Goal: Communication & Community: Ask a question

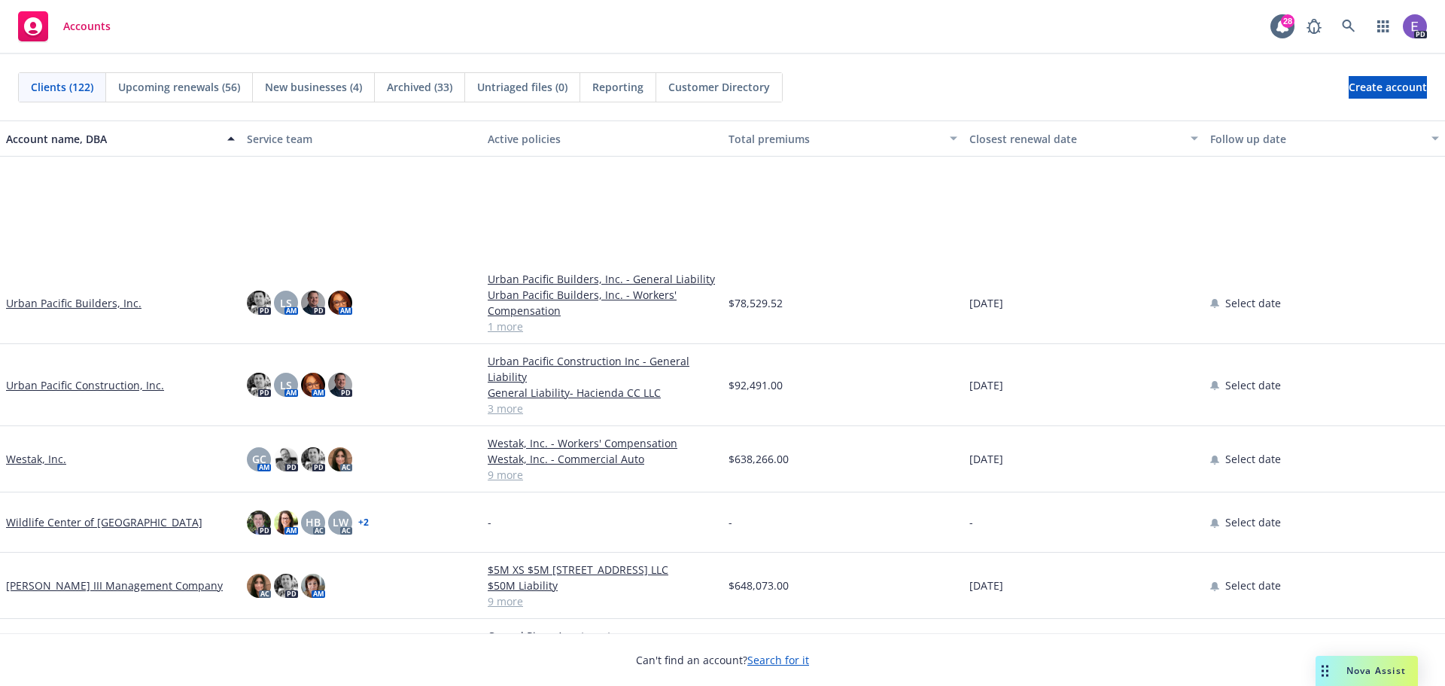
scroll to position [6904, 0]
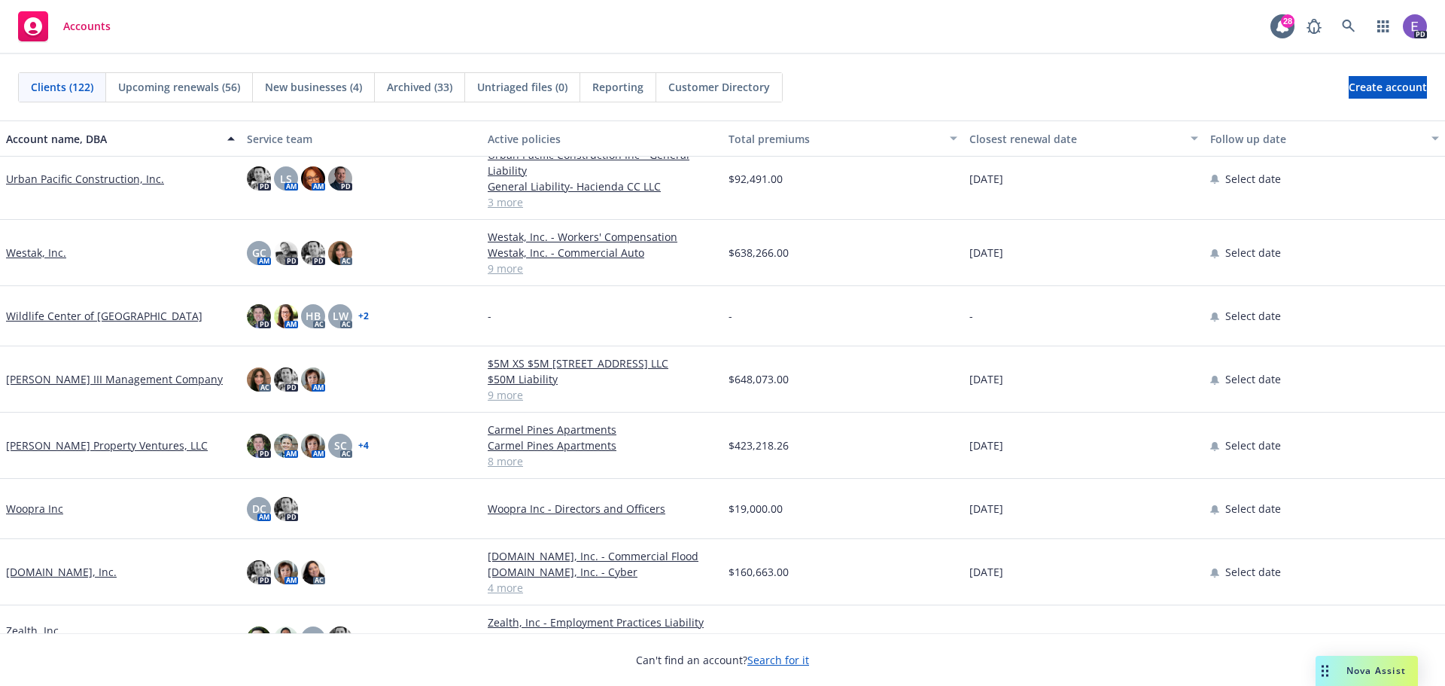
click at [87, 443] on link "[PERSON_NAME] Property Ventures, LLC" at bounding box center [107, 445] width 202 height 16
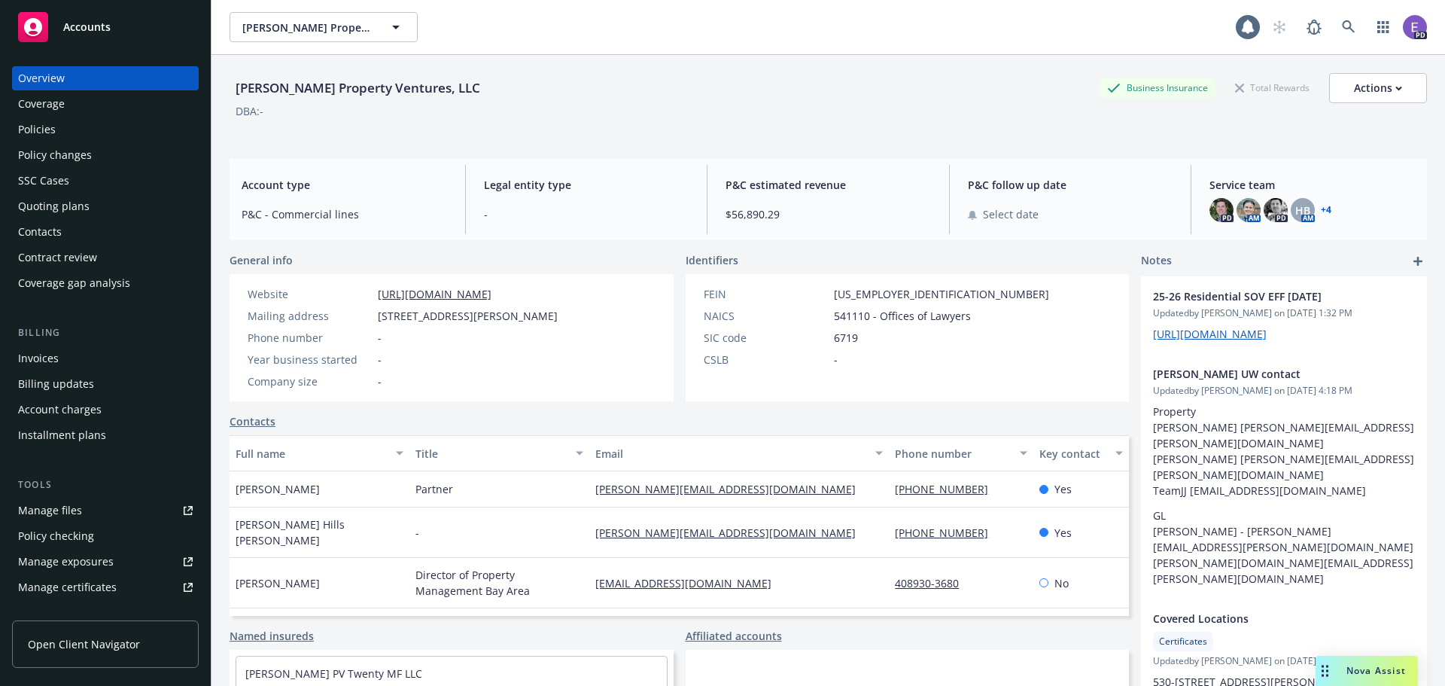
click at [35, 127] on div "Policies" at bounding box center [37, 129] width 38 height 24
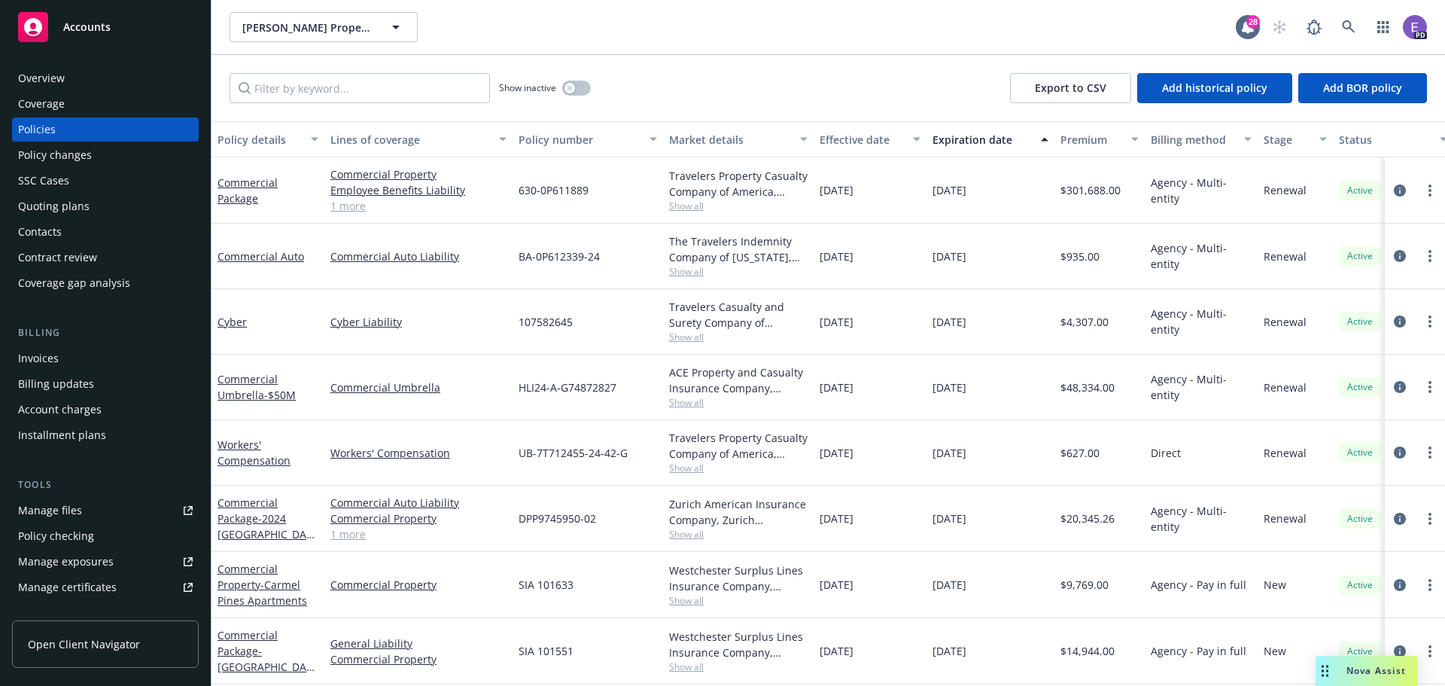
click at [346, 202] on link "1 more" at bounding box center [418, 206] width 176 height 16
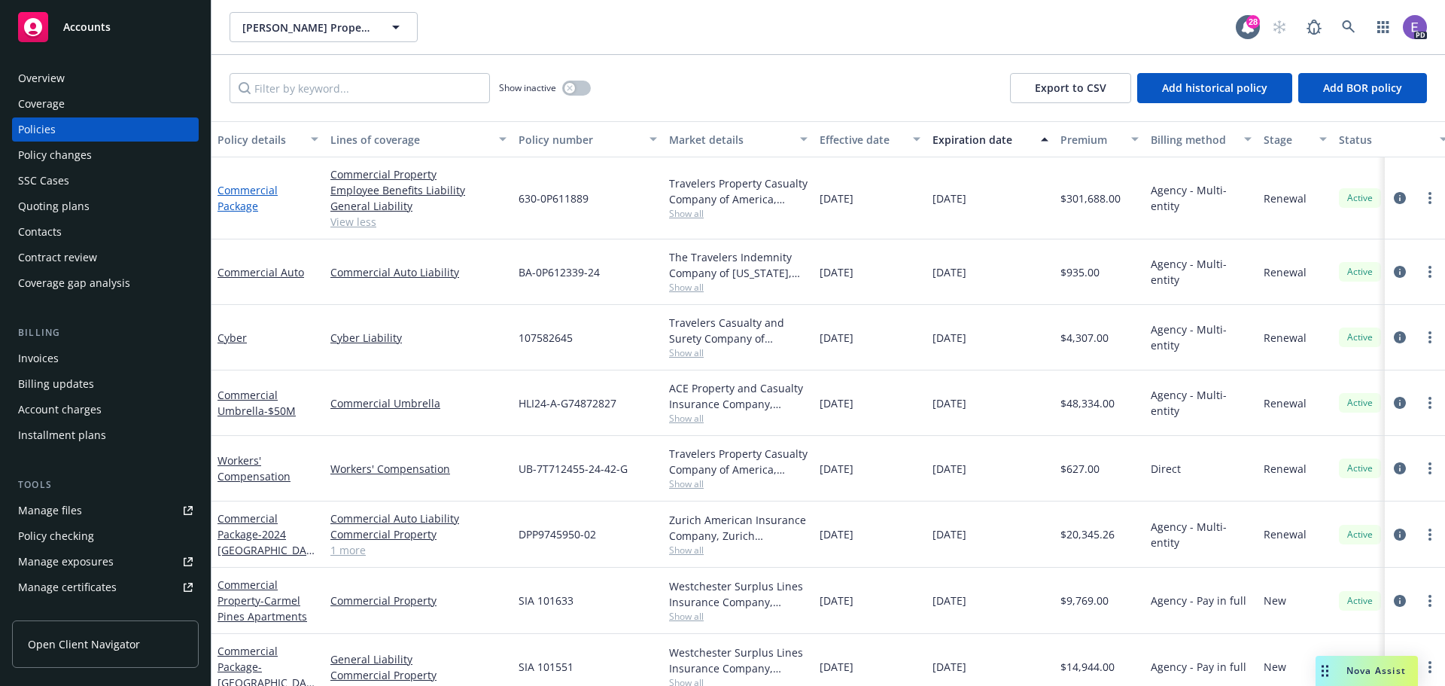
click at [233, 202] on link "Commercial Package" at bounding box center [248, 198] width 60 height 30
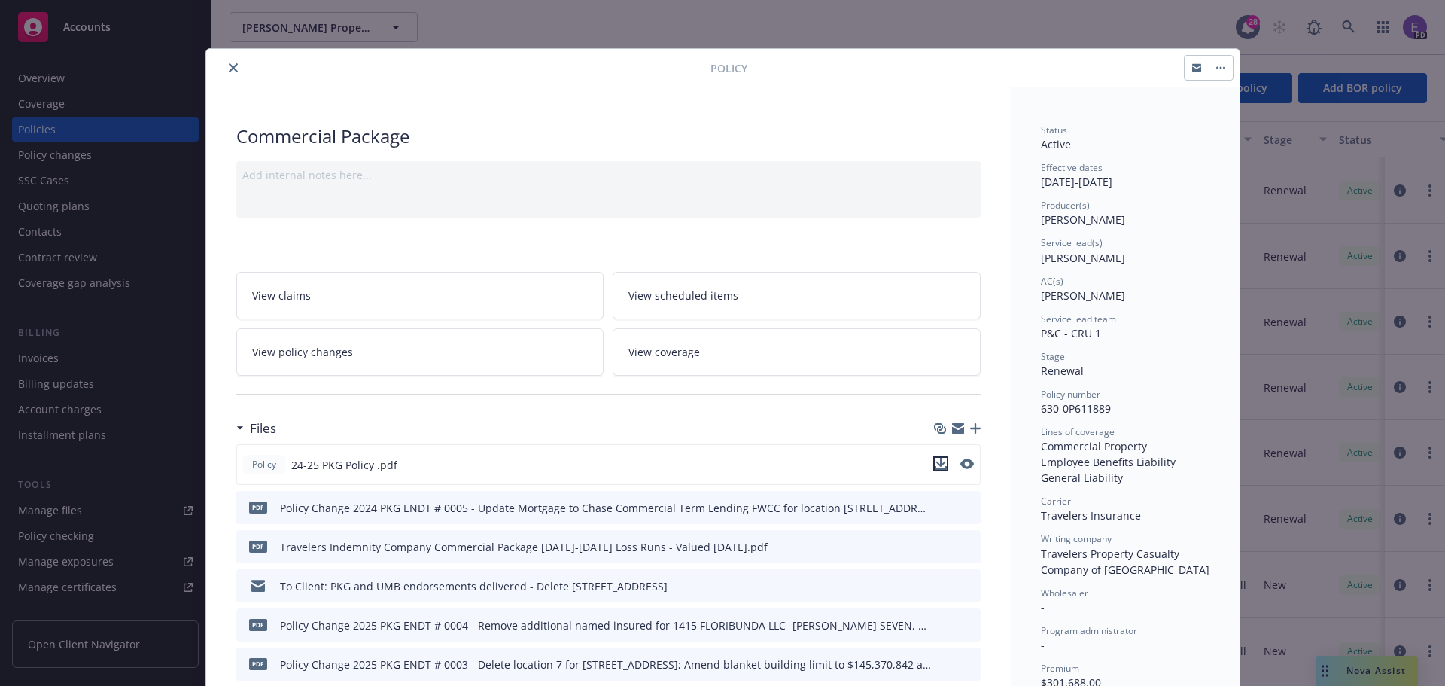
click at [935, 467] on icon "download file" at bounding box center [941, 464] width 12 height 12
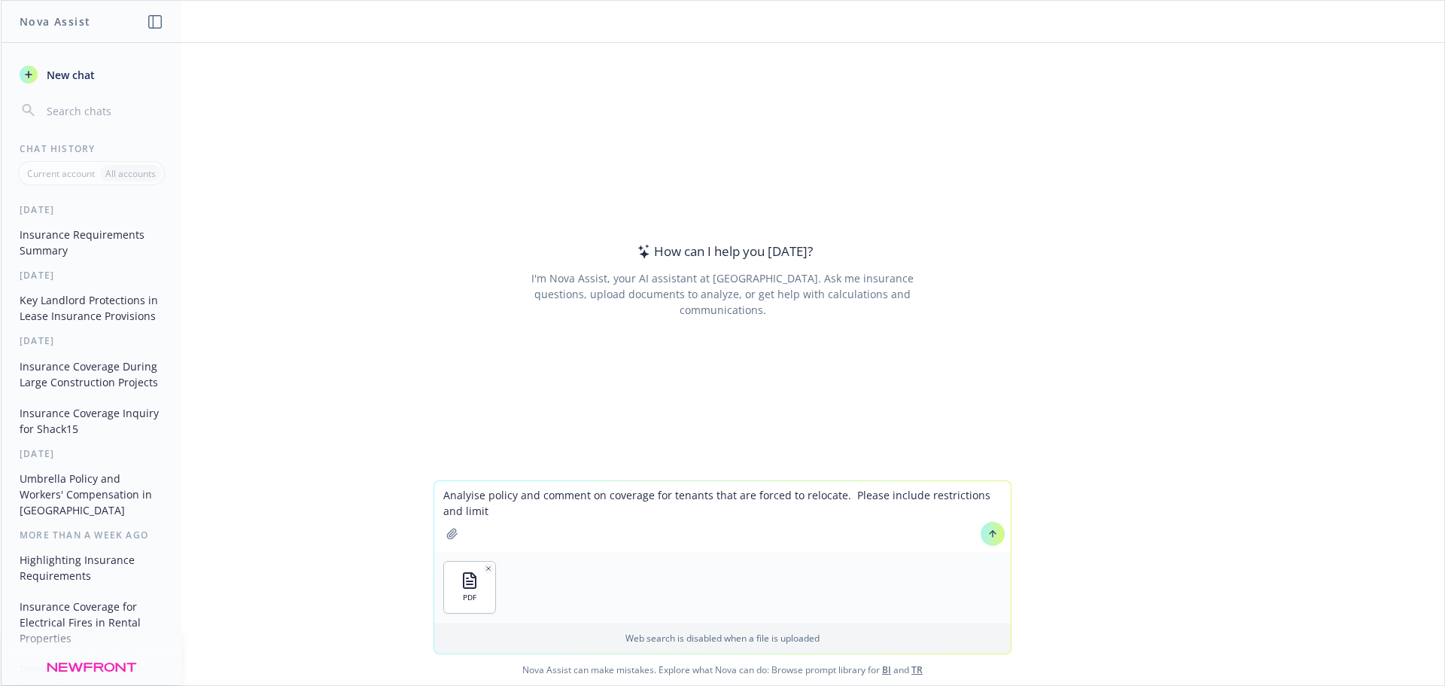
type textarea "Analyise policy and comment on coverage for tenants that are forced to relocate…"
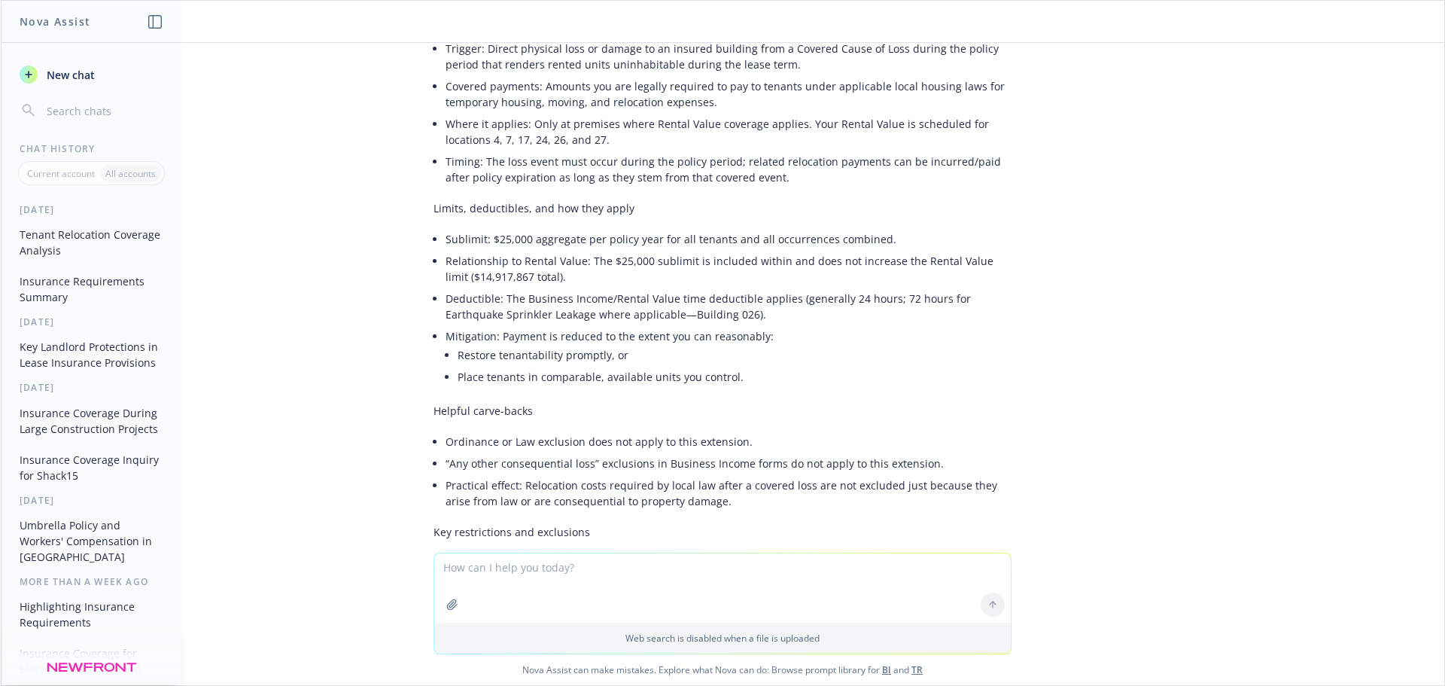
scroll to position [226, 0]
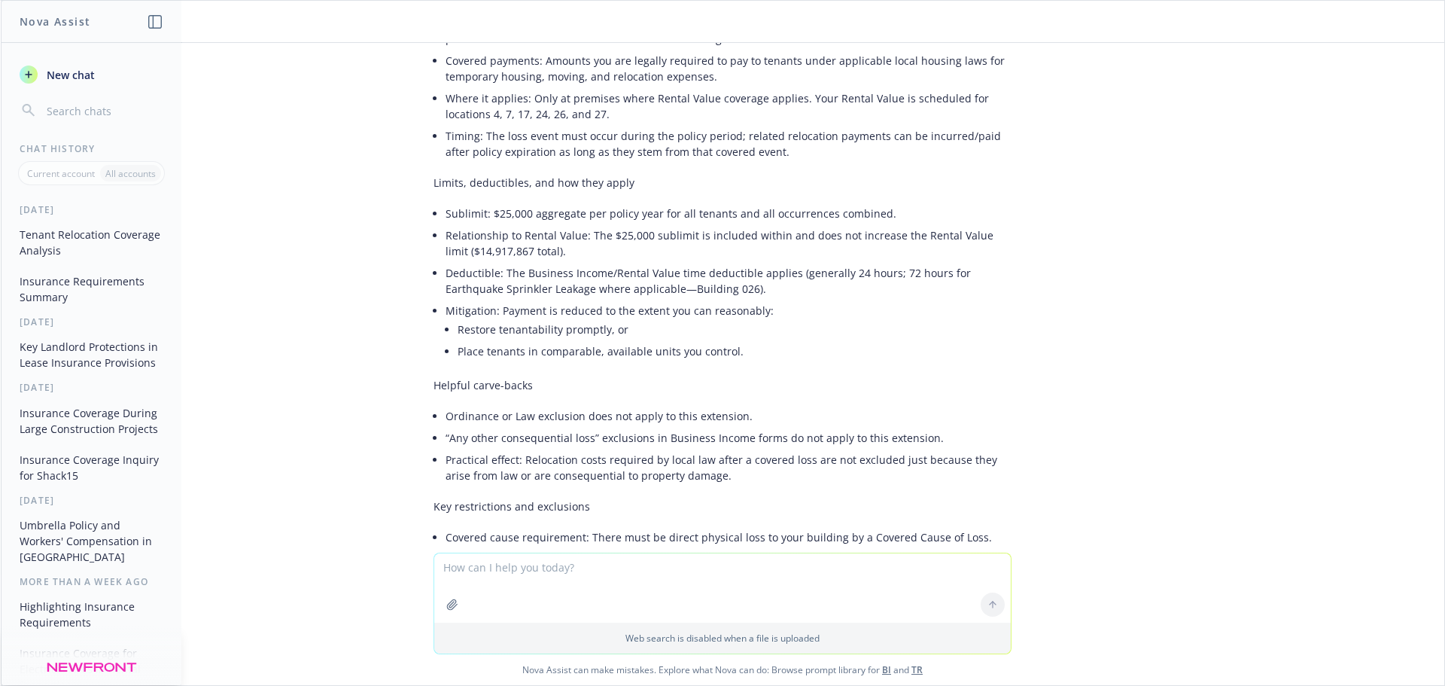
click at [60, 74] on span "New chat" at bounding box center [69, 75] width 51 height 16
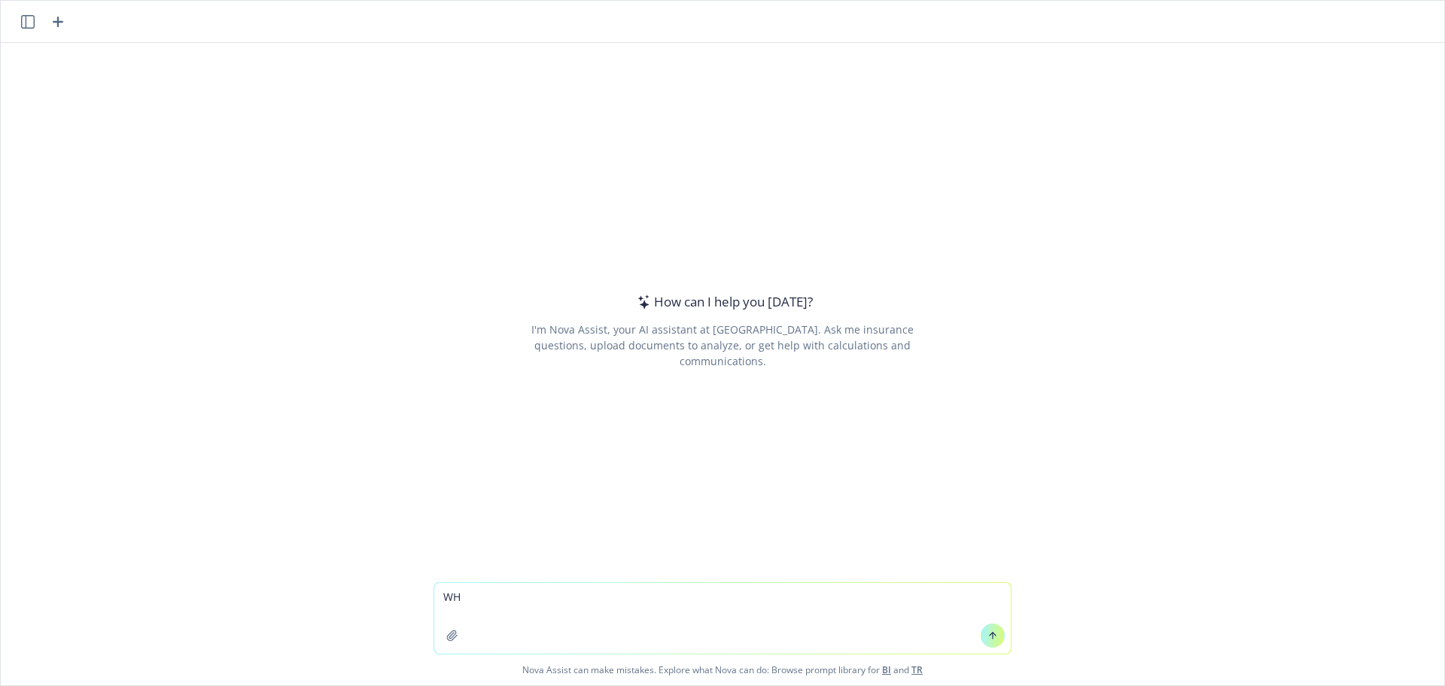
type textarea "W"
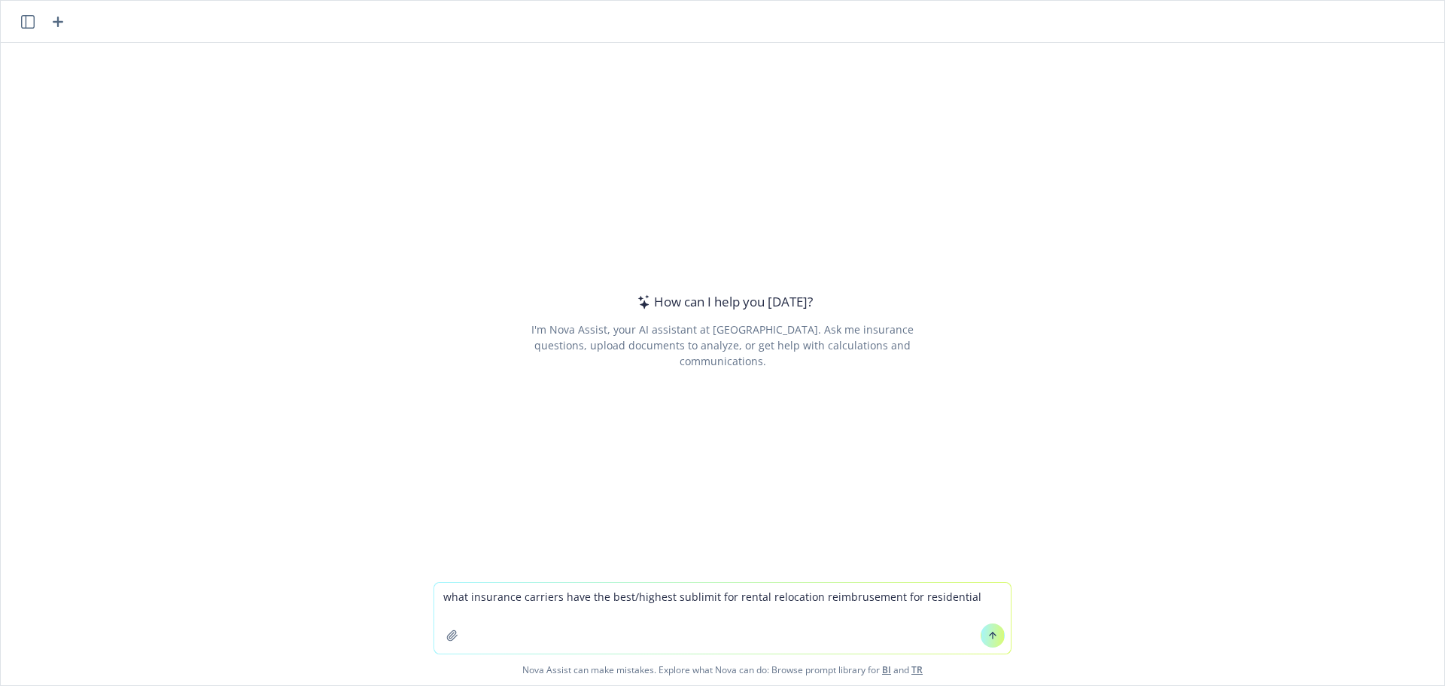
type textarea "what insurance carriers have the best/highest sublimit for rental relocation re…"
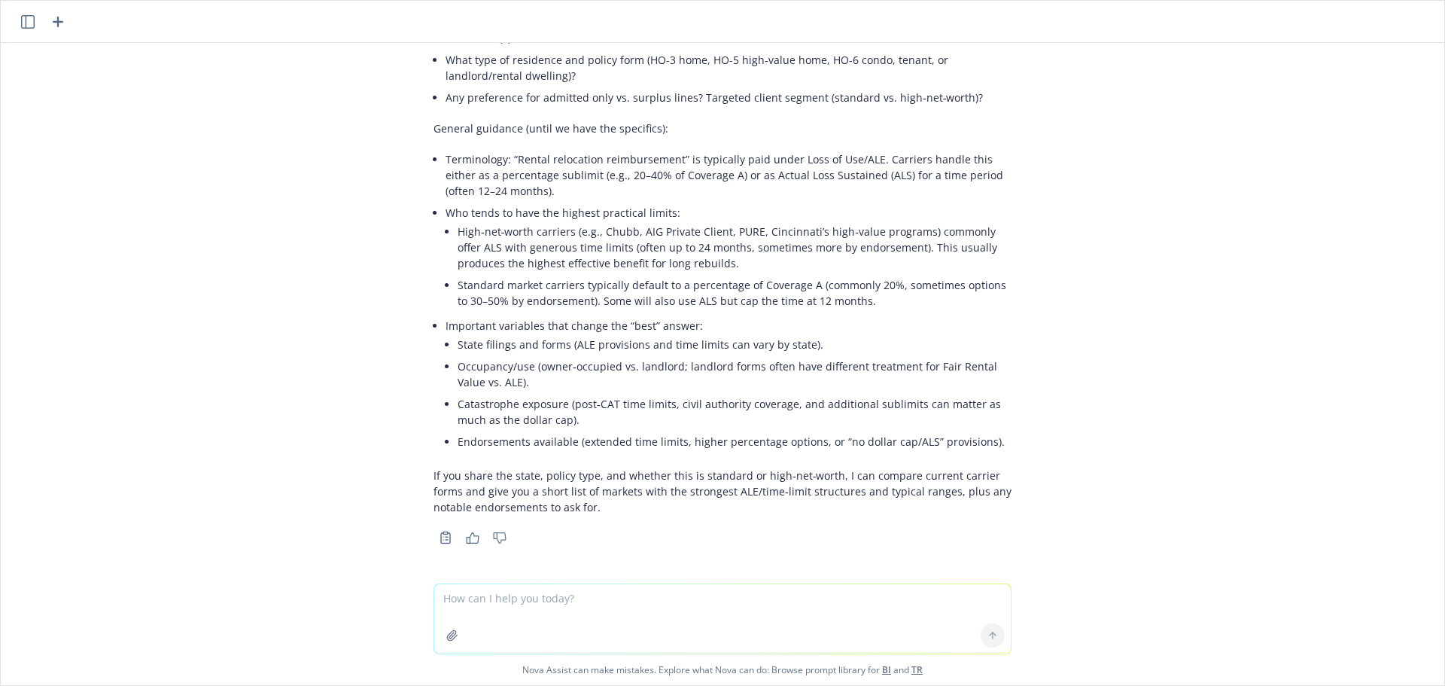
scroll to position [178, 0]
